Goal: Obtain resource: Download file/media

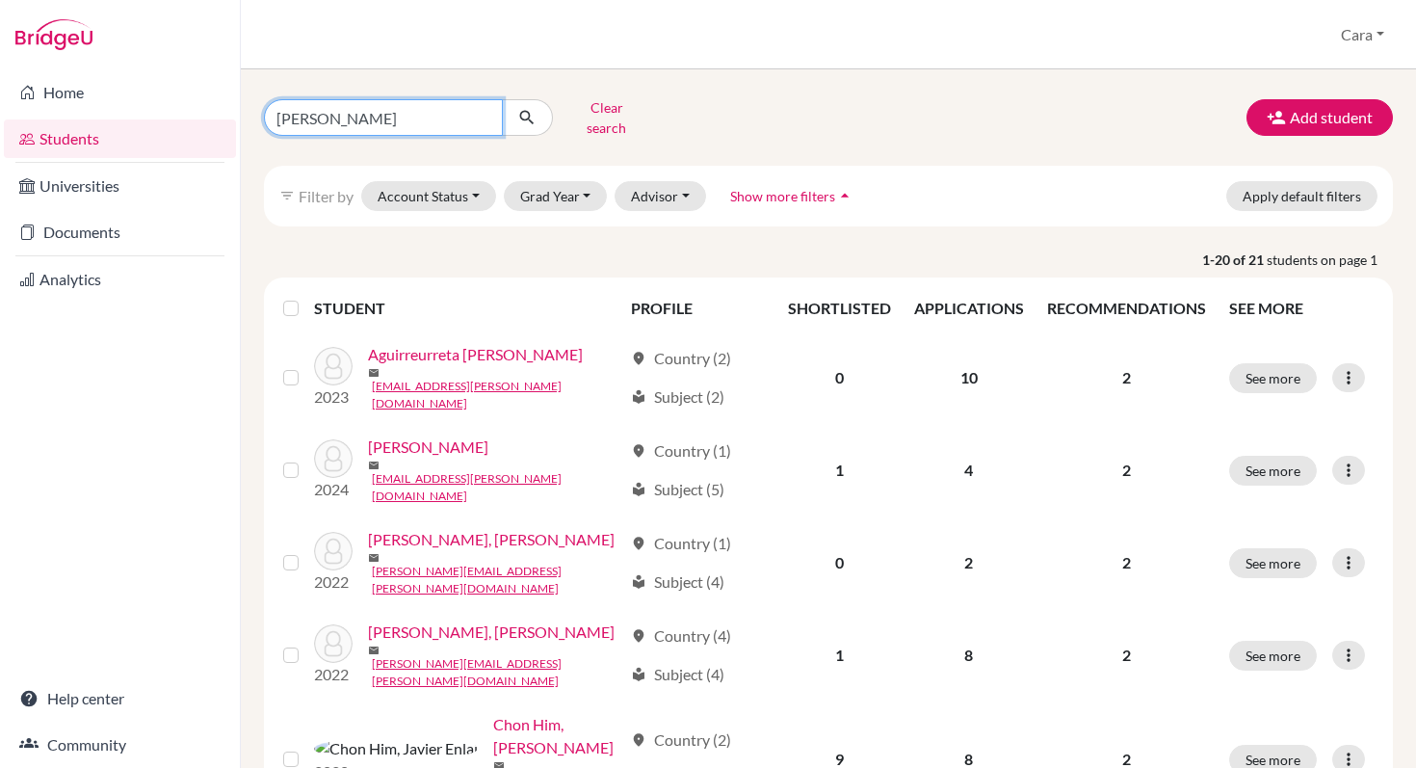
click at [474, 113] on input "[PERSON_NAME]" at bounding box center [383, 117] width 239 height 37
type input "[PERSON_NAME]"
click button "submit" at bounding box center [527, 117] width 51 height 37
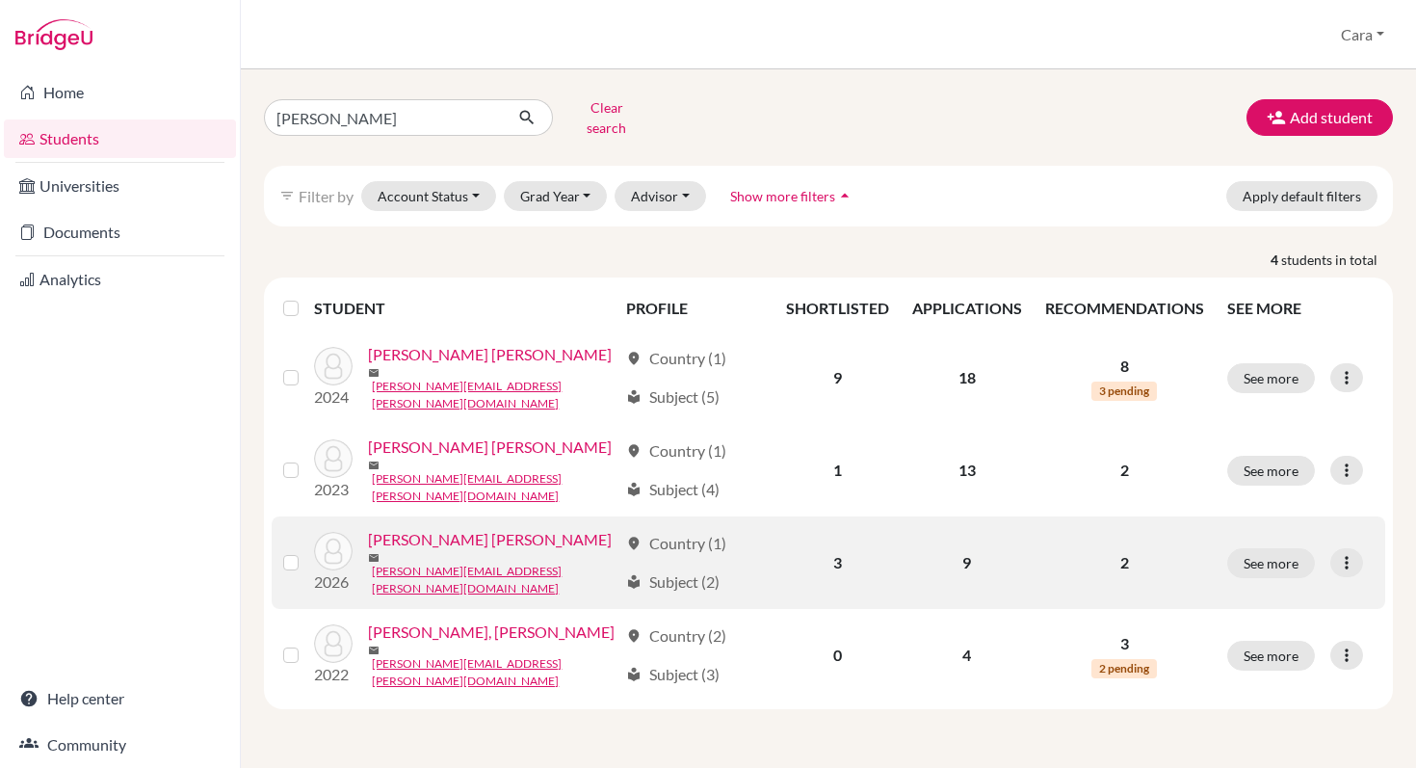
click at [428, 528] on link "[PERSON_NAME] [PERSON_NAME]" at bounding box center [490, 539] width 244 height 23
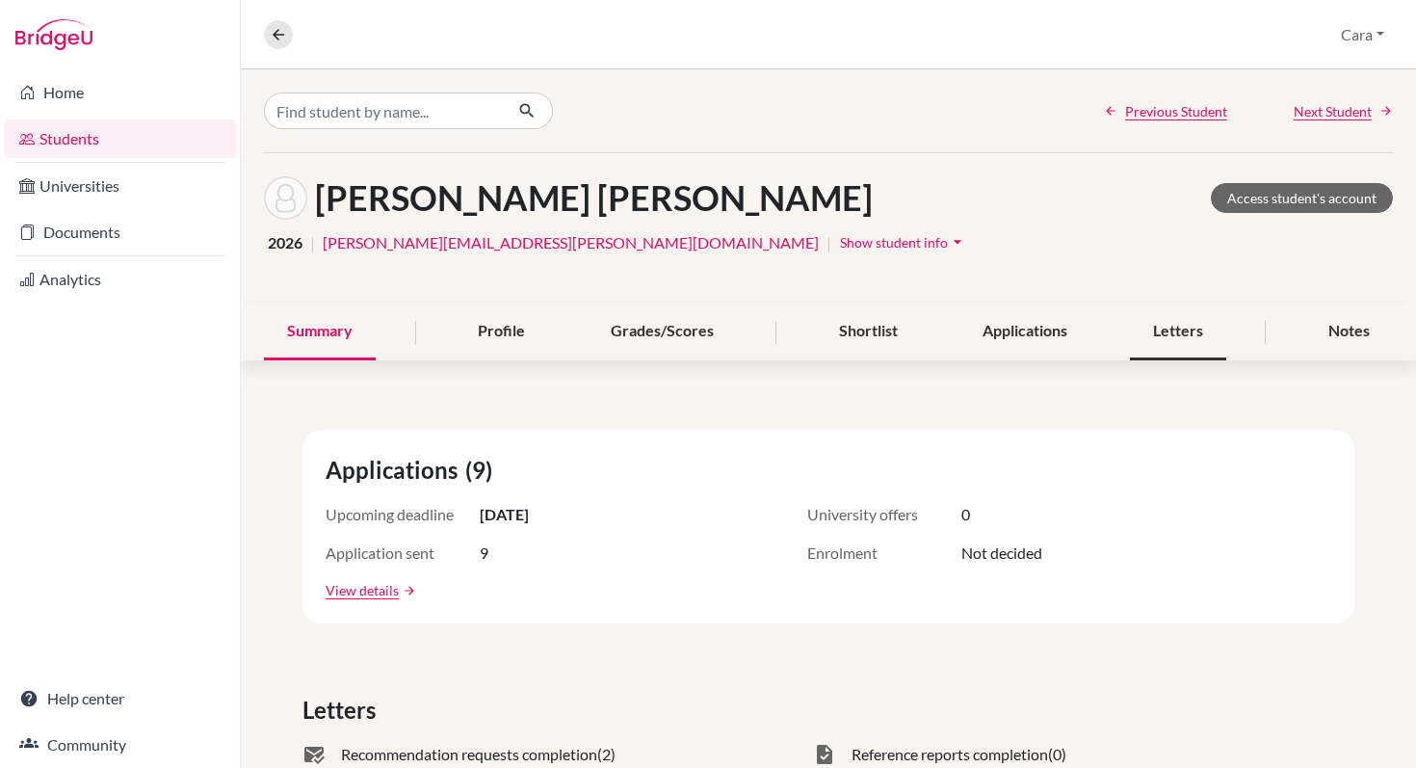
click at [1198, 345] on div "Letters" at bounding box center [1178, 332] width 96 height 57
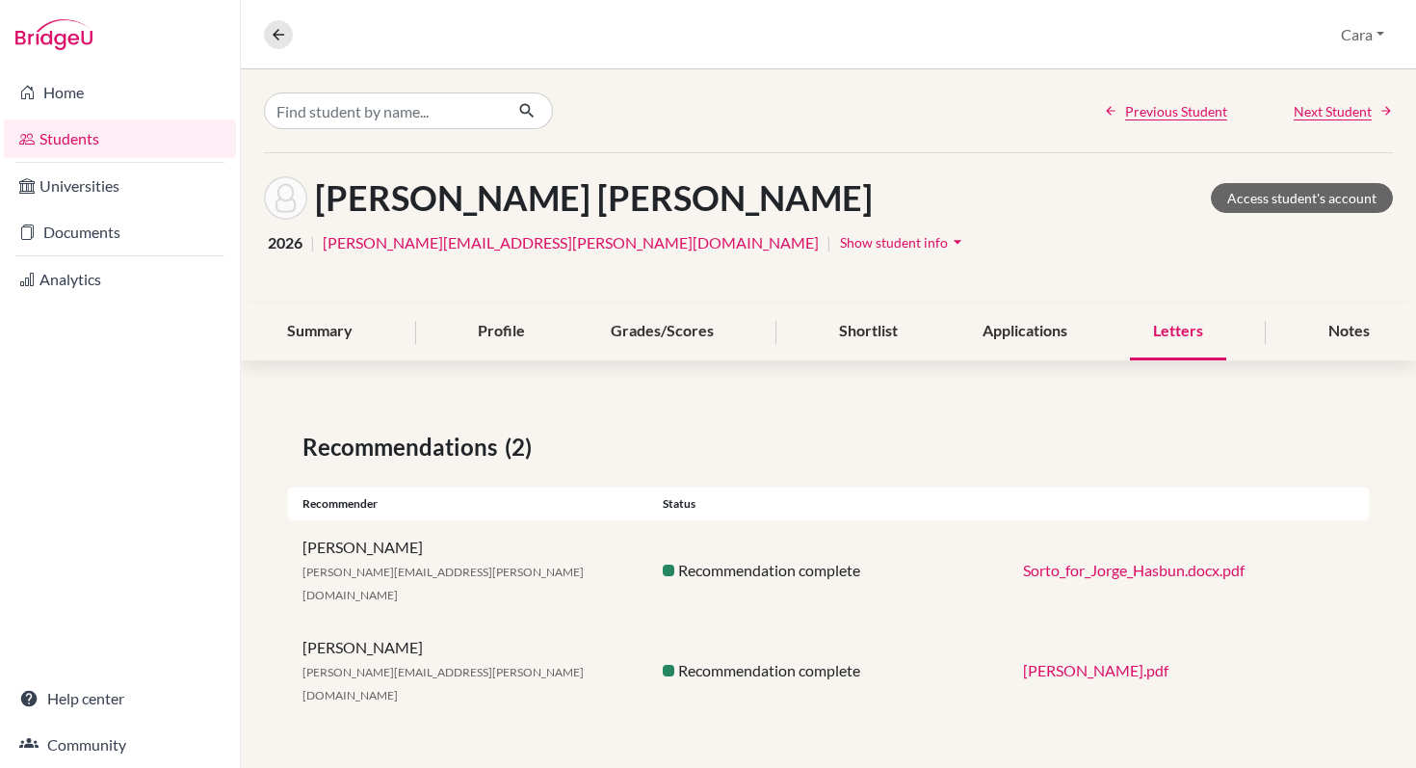
click at [1043, 561] on link "Sorto_for_Jorge_Hasbun.docx.pdf" at bounding box center [1134, 570] width 222 height 18
